Goal: Communication & Community: Answer question/provide support

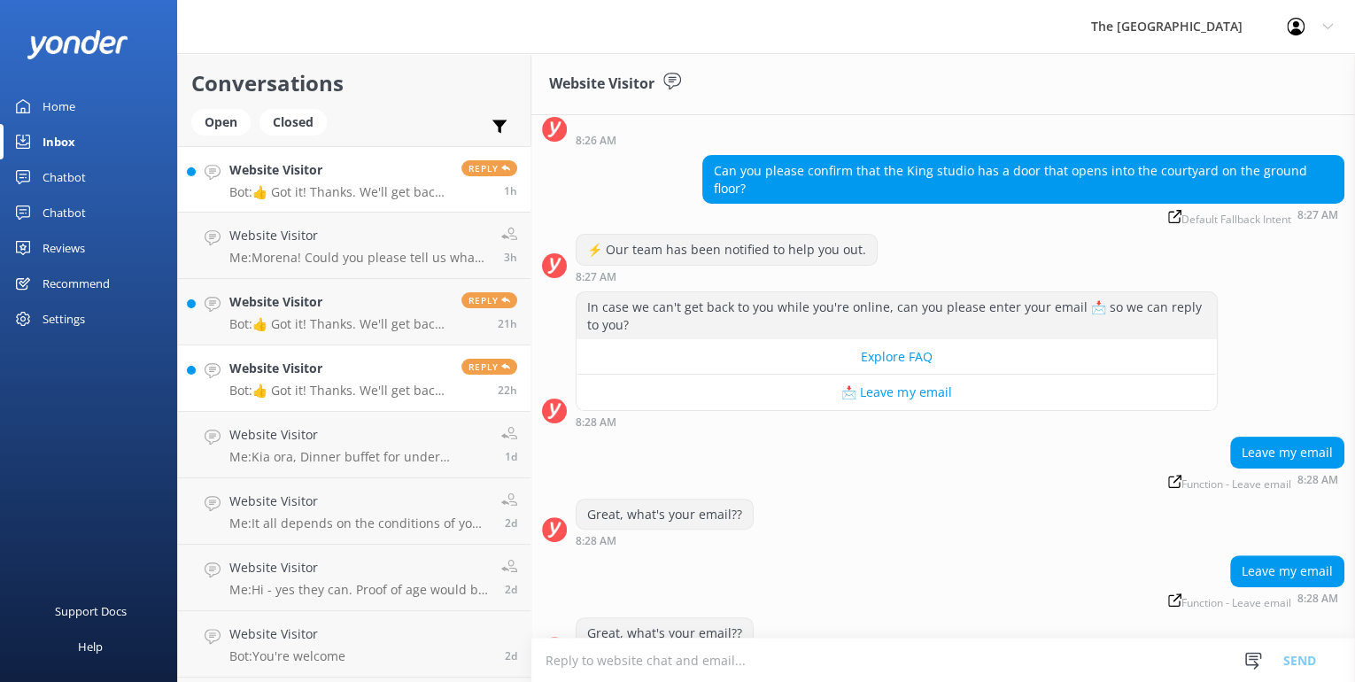
scroll to position [244, 0]
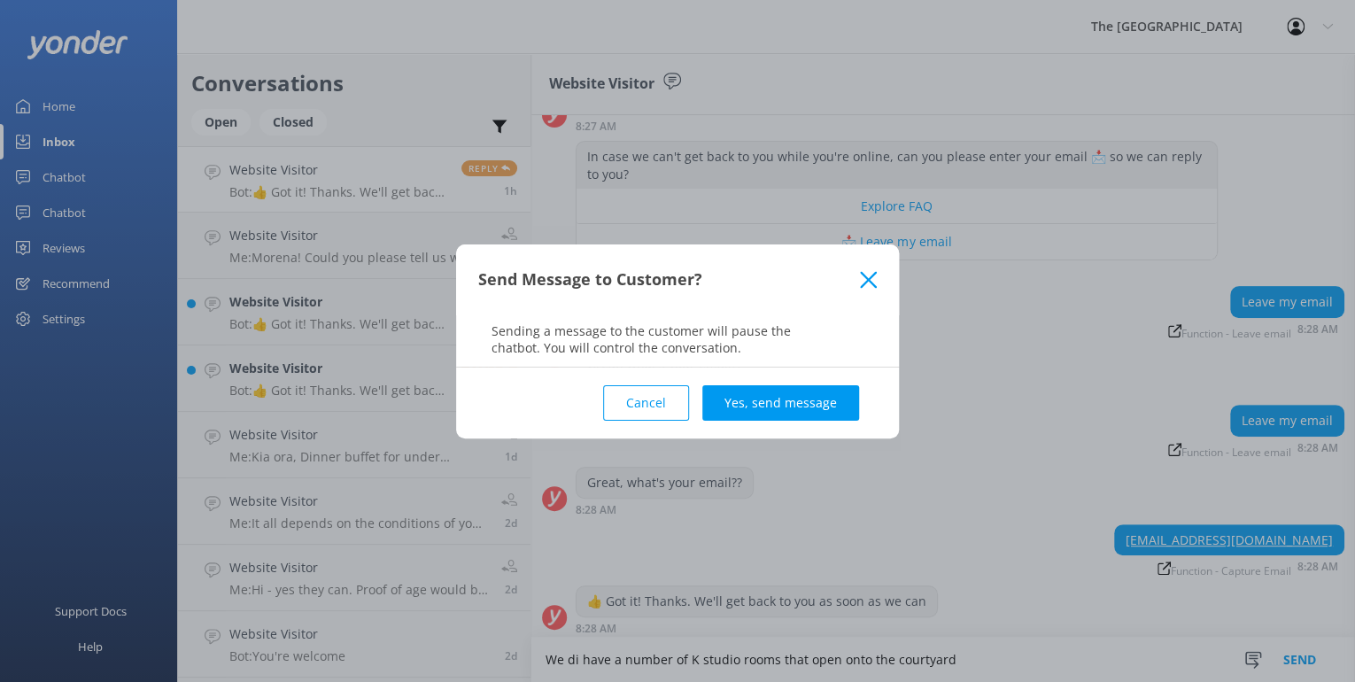
drag, startPoint x: 628, startPoint y: 396, endPoint x: 677, endPoint y: 423, distance: 56.7
click at [631, 397] on button "Cancel" at bounding box center [646, 402] width 86 height 35
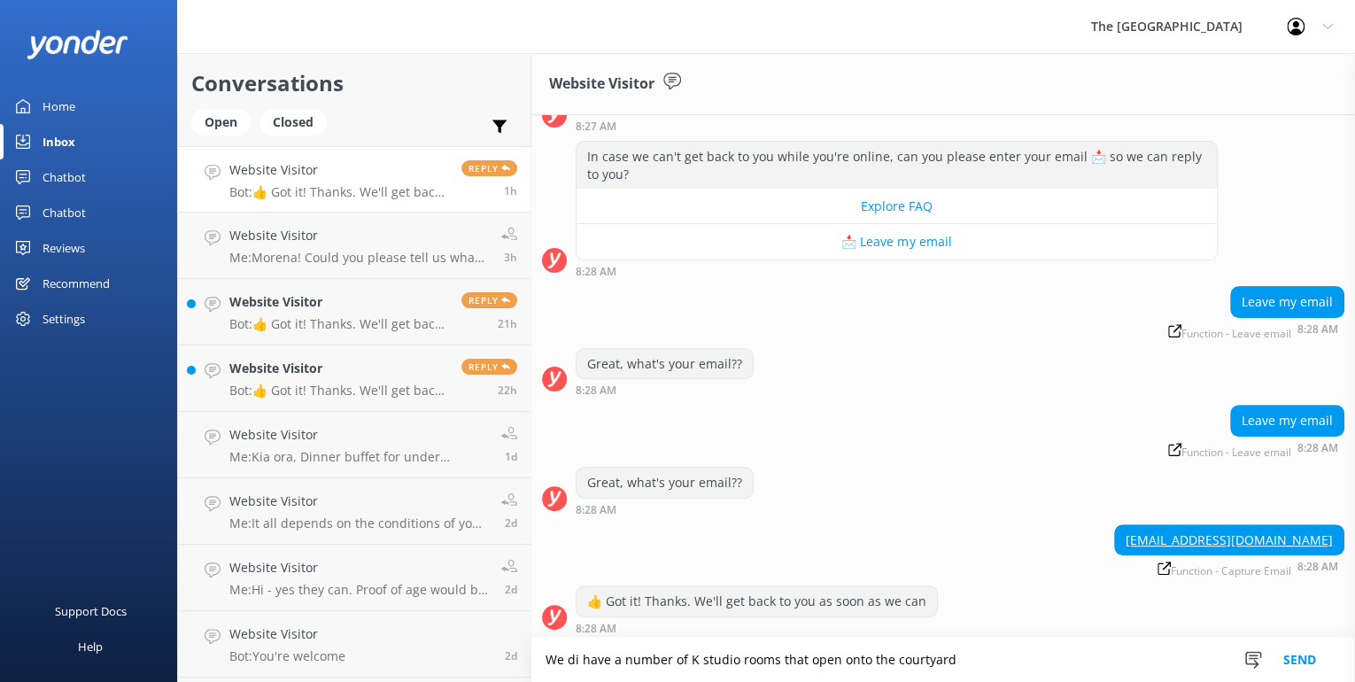
click at [964, 670] on textarea "We di have a number of K studio rooms that open onto the courtyard" at bounding box center [943, 660] width 824 height 44
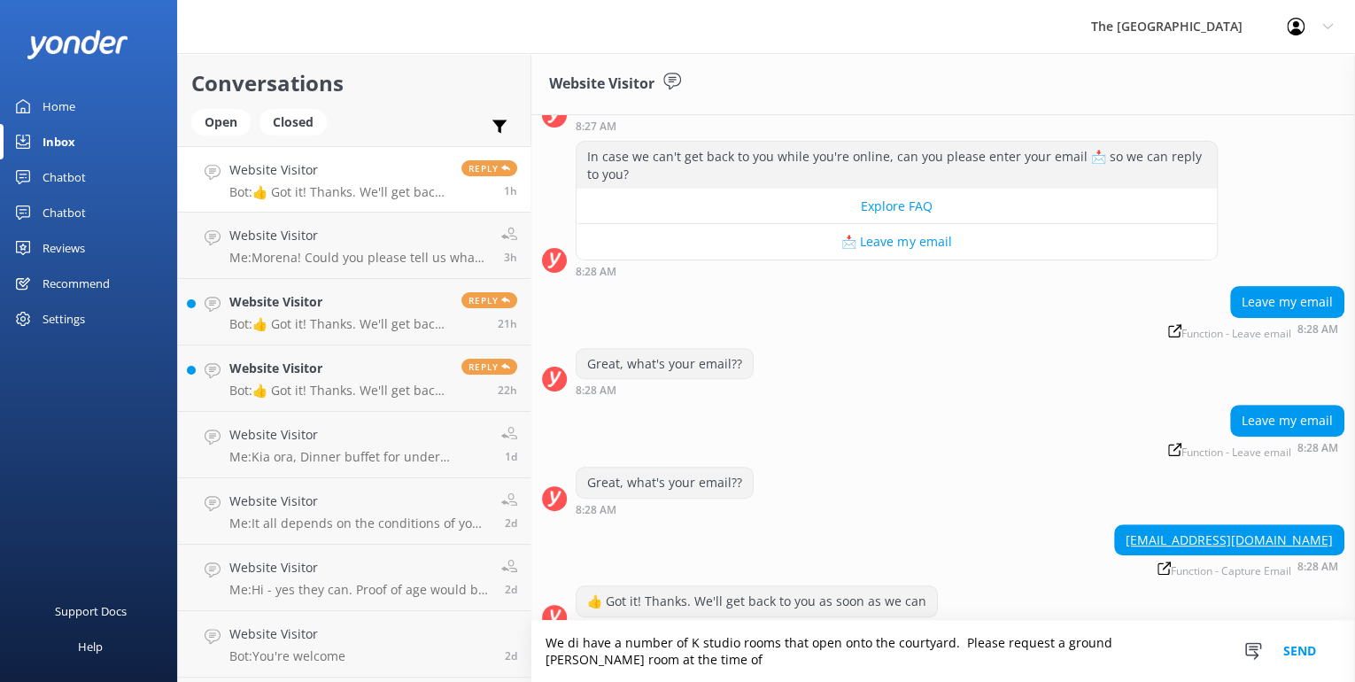
scroll to position [261, 0]
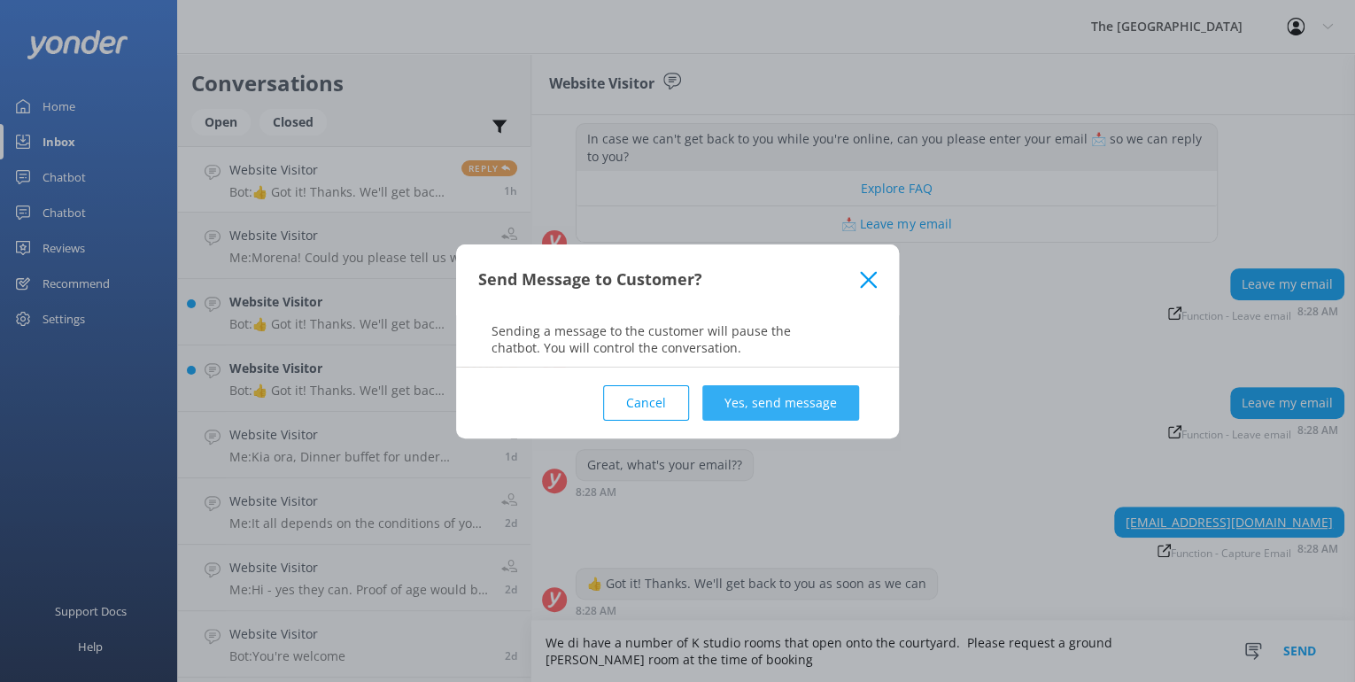
type textarea "We di have a number of K studio rooms that open onto the courtyard. Please requ…"
click at [753, 416] on button "Yes, send message" at bounding box center [780, 402] width 157 height 35
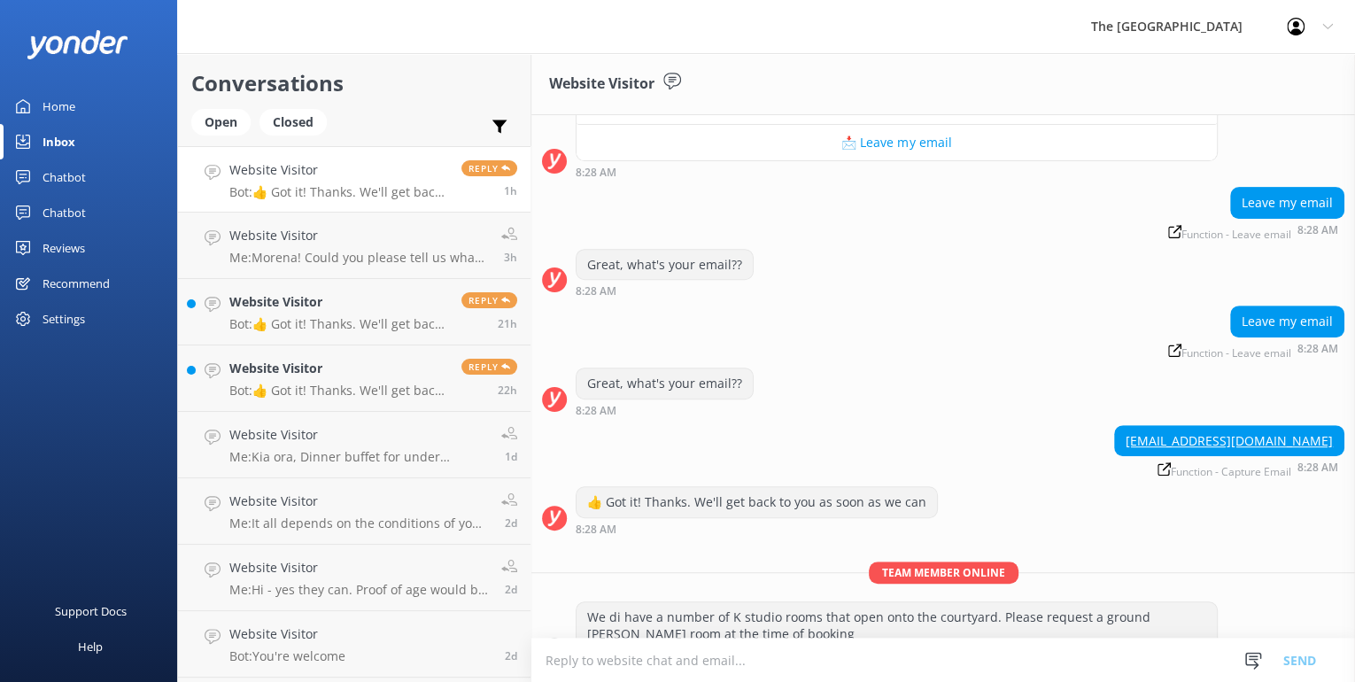
scroll to position [375, 0]
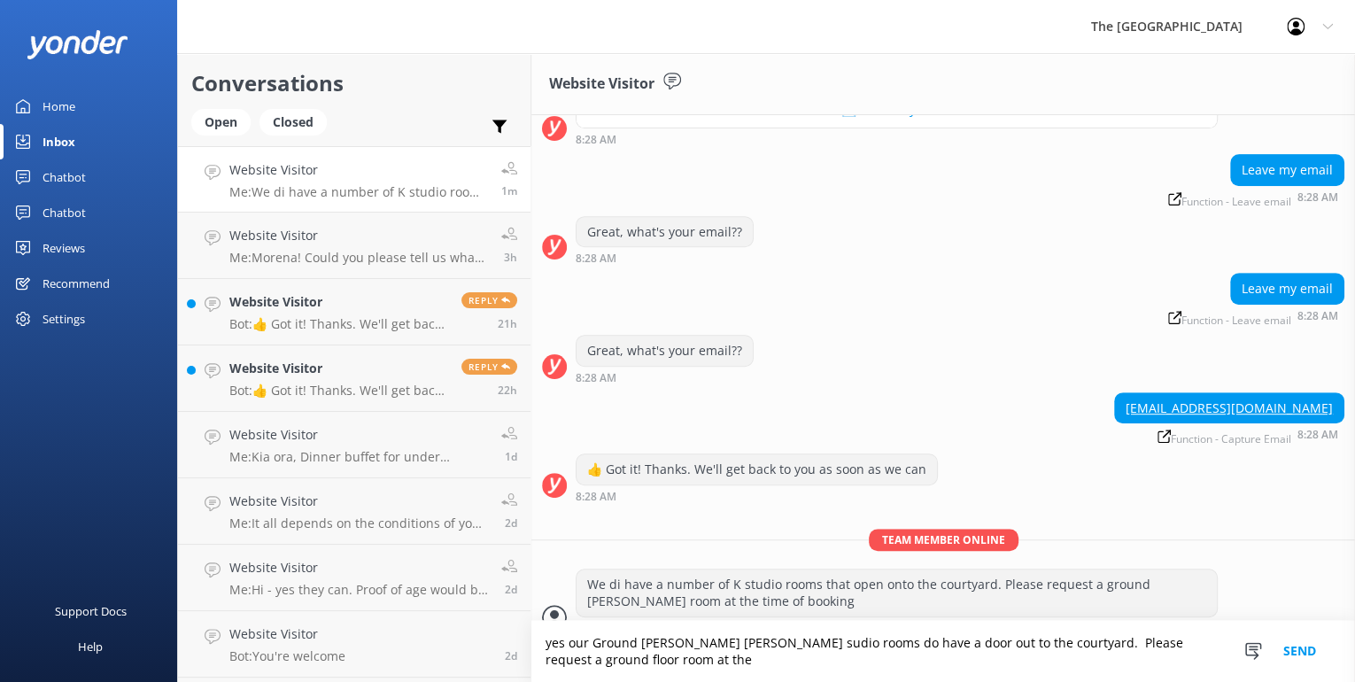
scroll to position [393, 0]
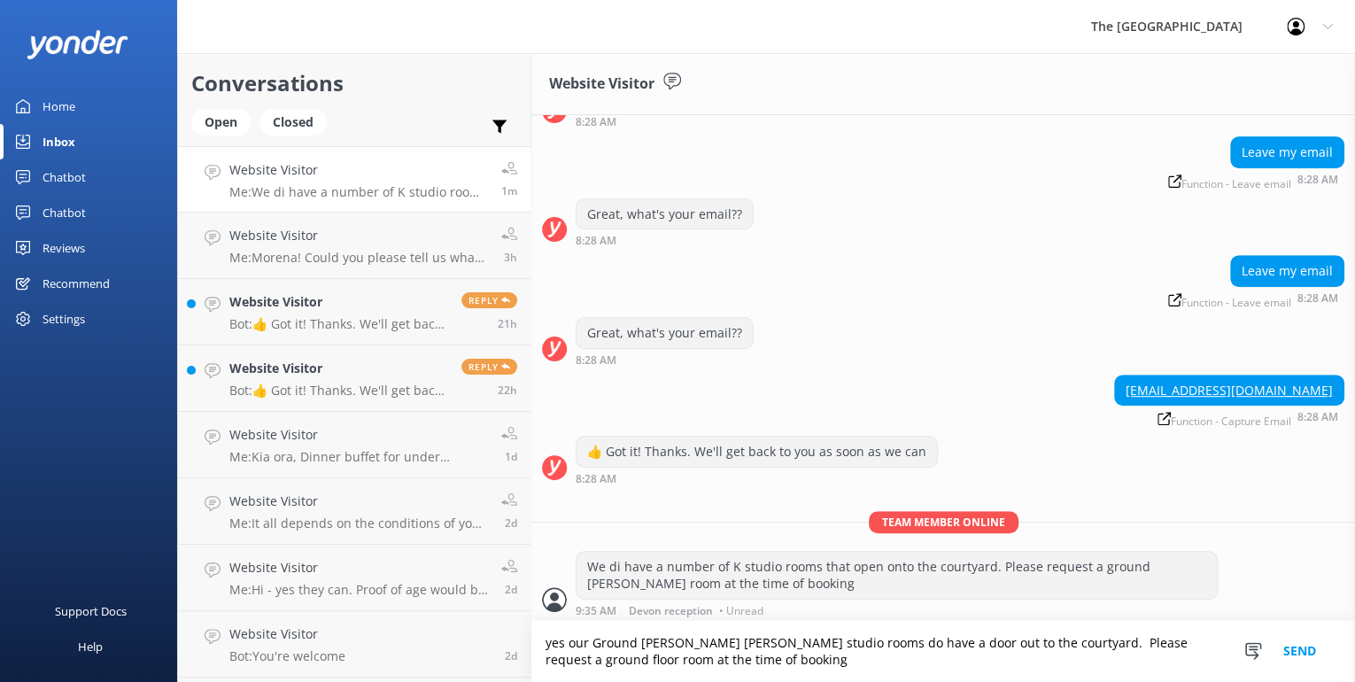
click at [736, 565] on div "We di have a number of K studio rooms that open onto the courtyard. Please requ…" at bounding box center [897, 575] width 640 height 47
type textarea "Yes our Ground [PERSON_NAME] [PERSON_NAME] studio rooms do have a door out to t…"
click at [1301, 644] on button "Send" at bounding box center [1299, 651] width 66 height 61
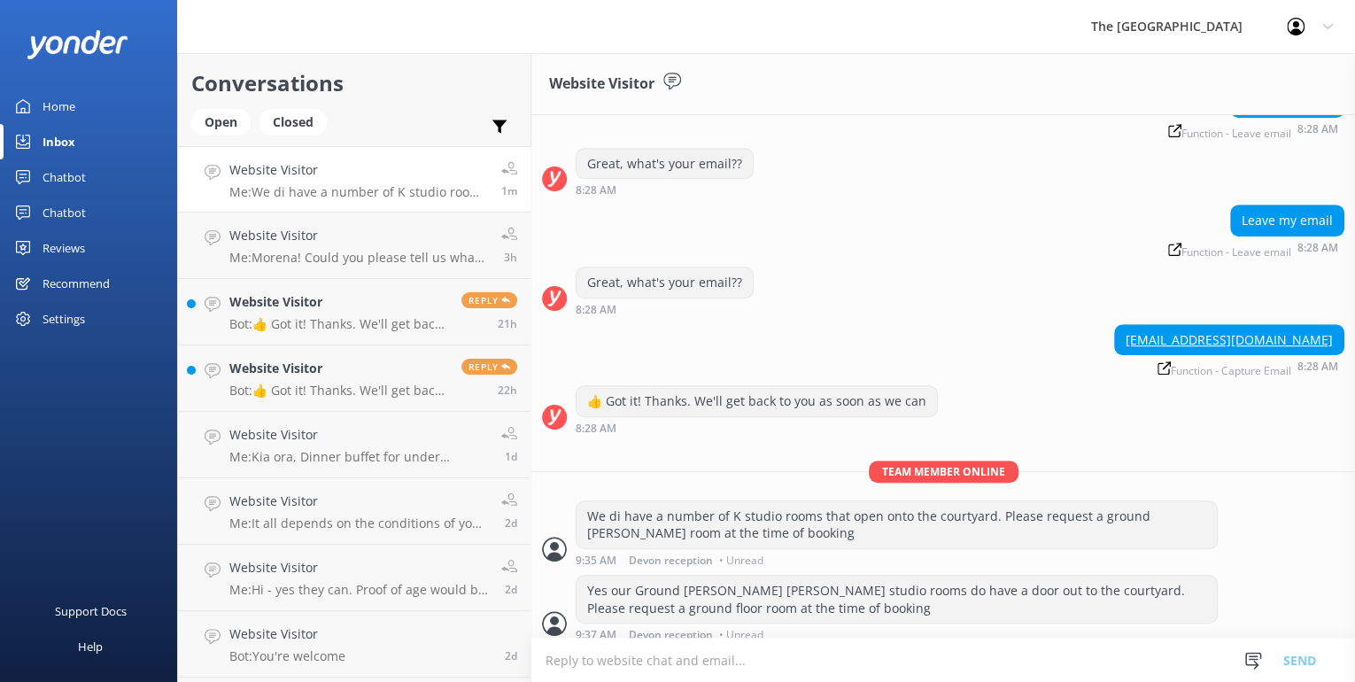
scroll to position [450, 0]
